Goal: Navigation & Orientation: Find specific page/section

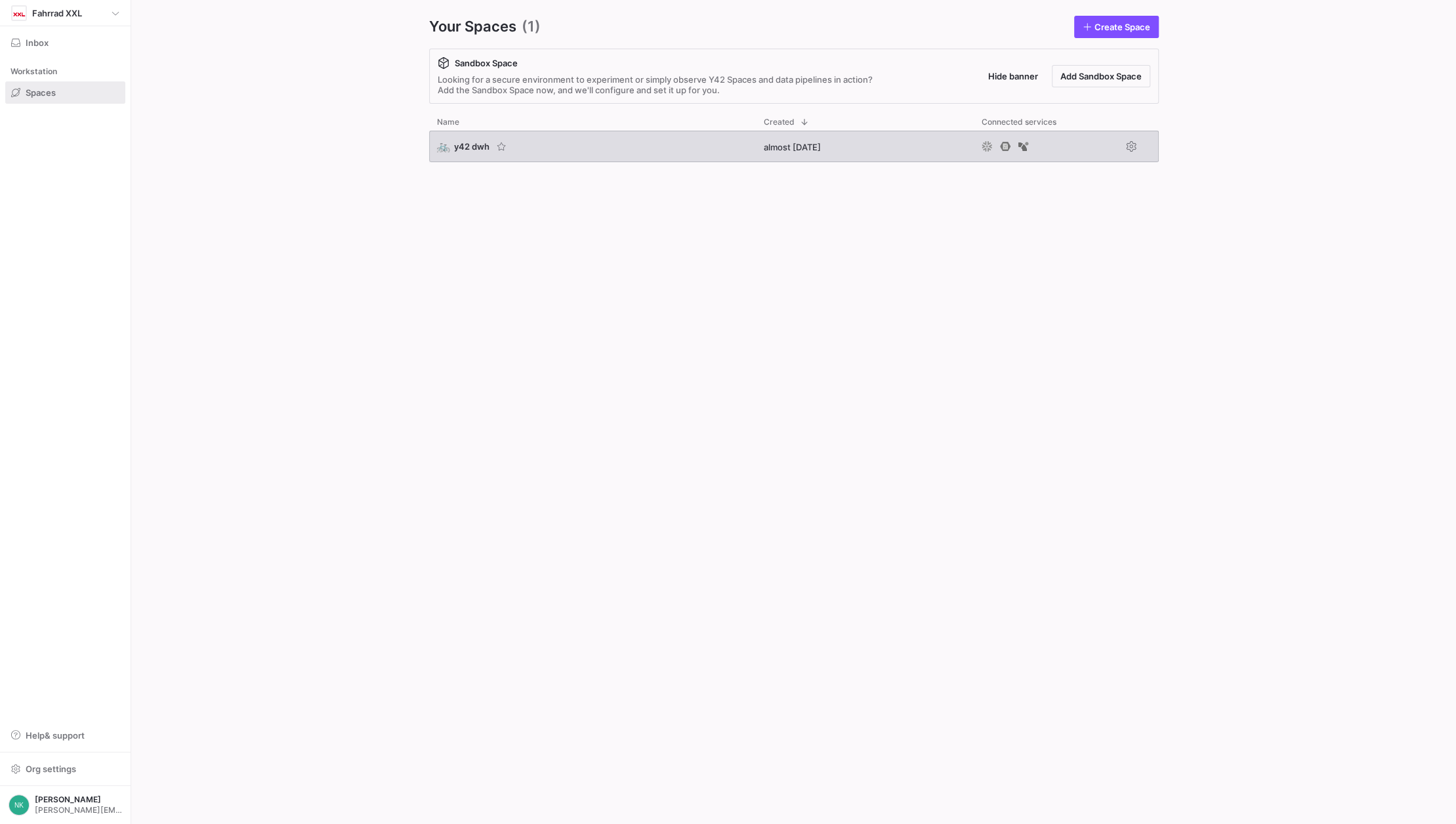
click at [459, 151] on div "🚲 y42 dwh" at bounding box center [463, 146] width 52 height 12
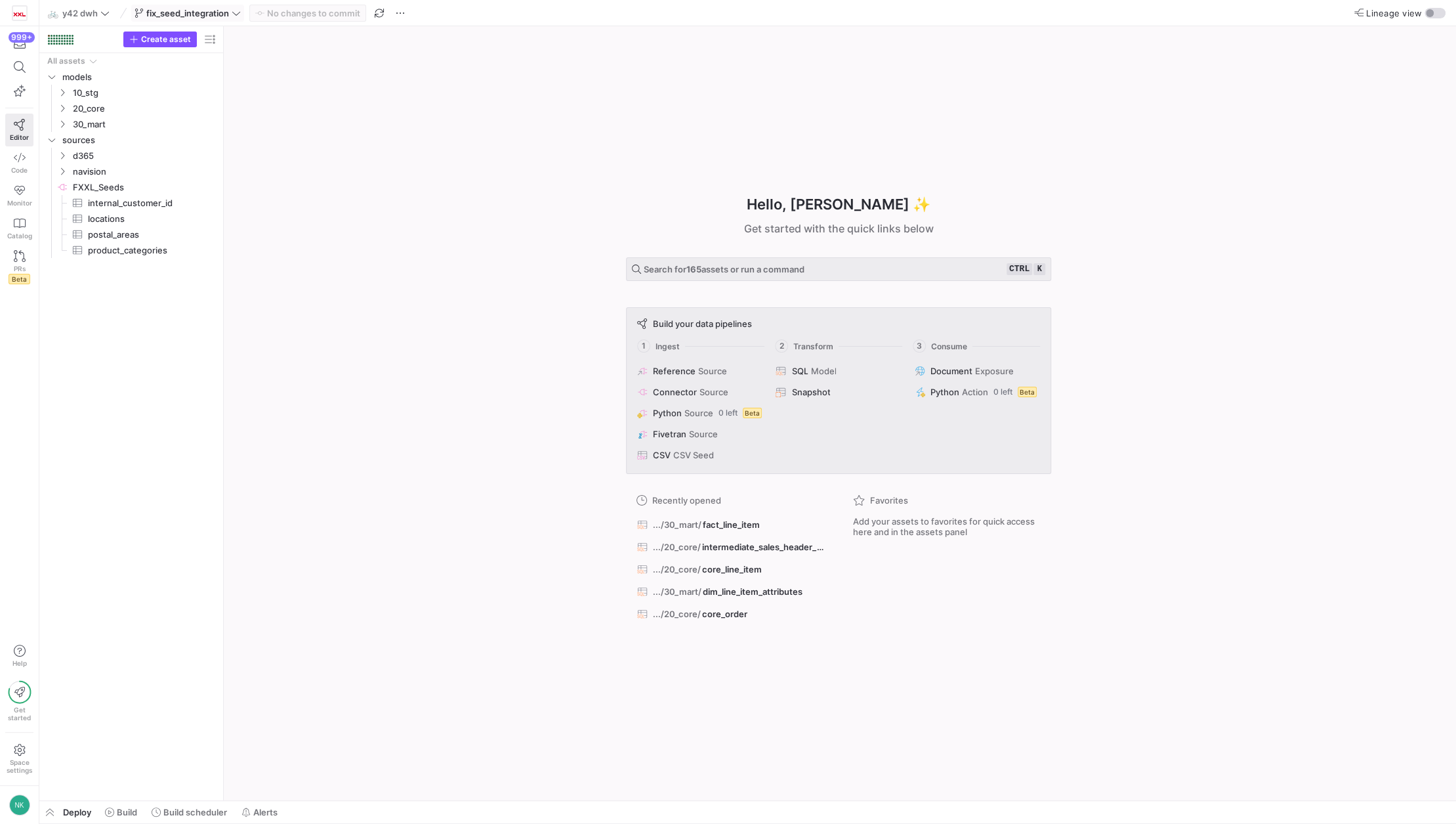
click at [240, 13] on icon at bounding box center [236, 13] width 9 height 9
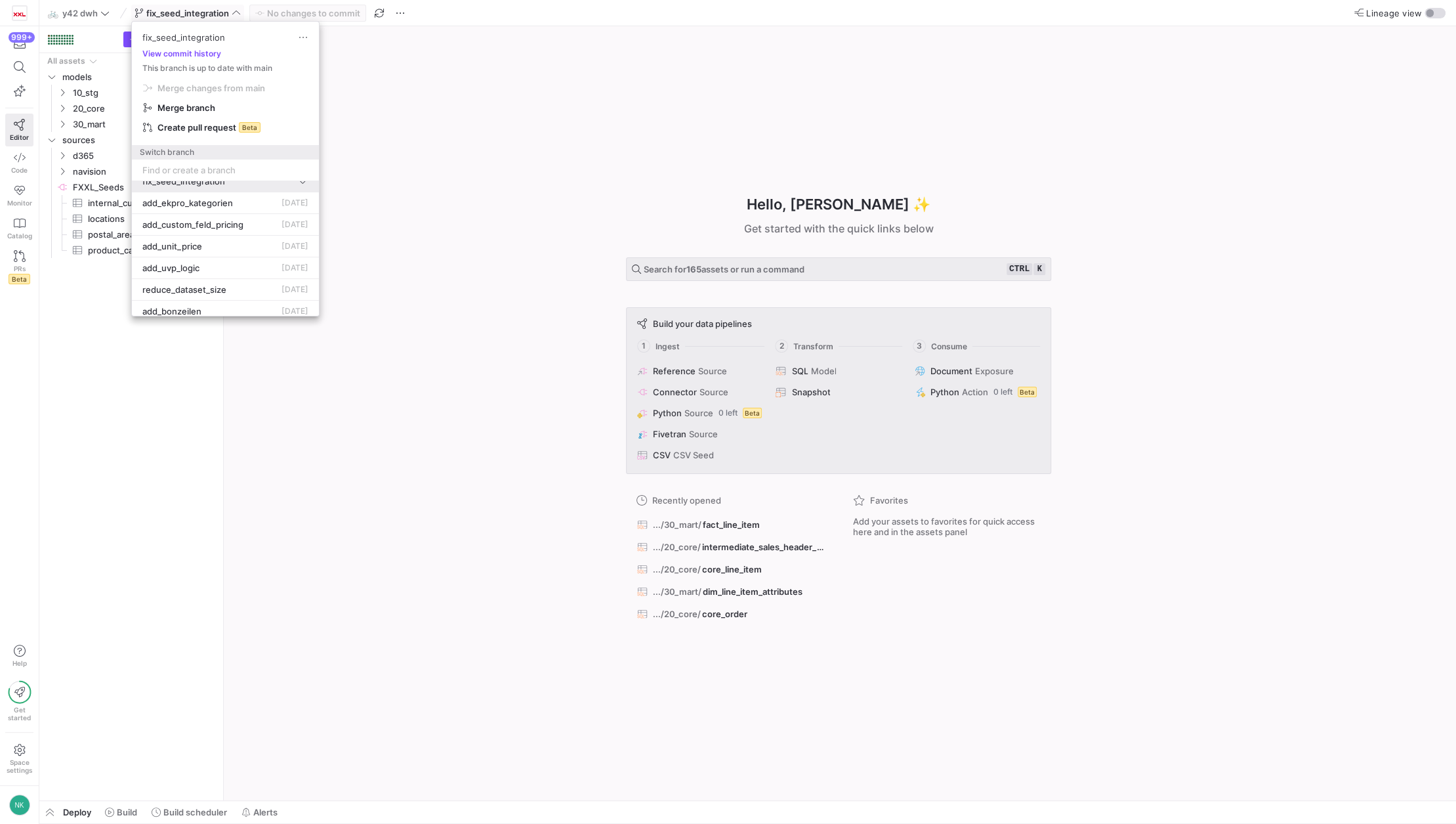
scroll to position [31, 0]
click at [522, 529] on div at bounding box center [728, 412] width 1456 height 824
